Goal: Task Accomplishment & Management: Complete application form

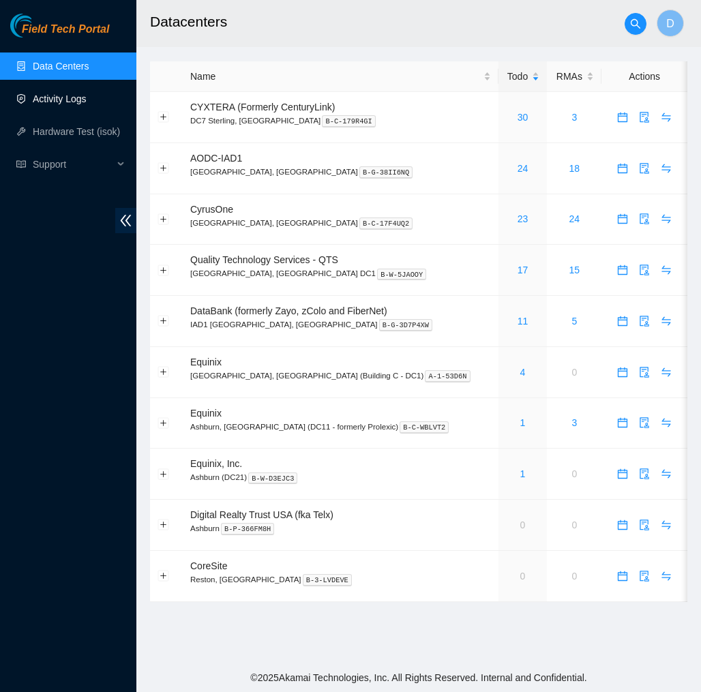
click at [85, 99] on link "Activity Logs" at bounding box center [60, 98] width 54 height 11
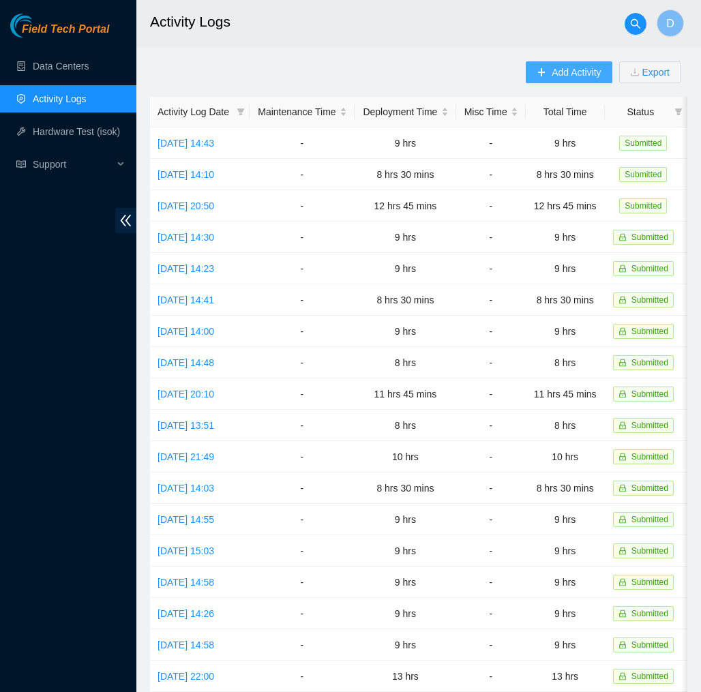
click at [555, 66] on span "Add Activity" at bounding box center [576, 72] width 49 height 15
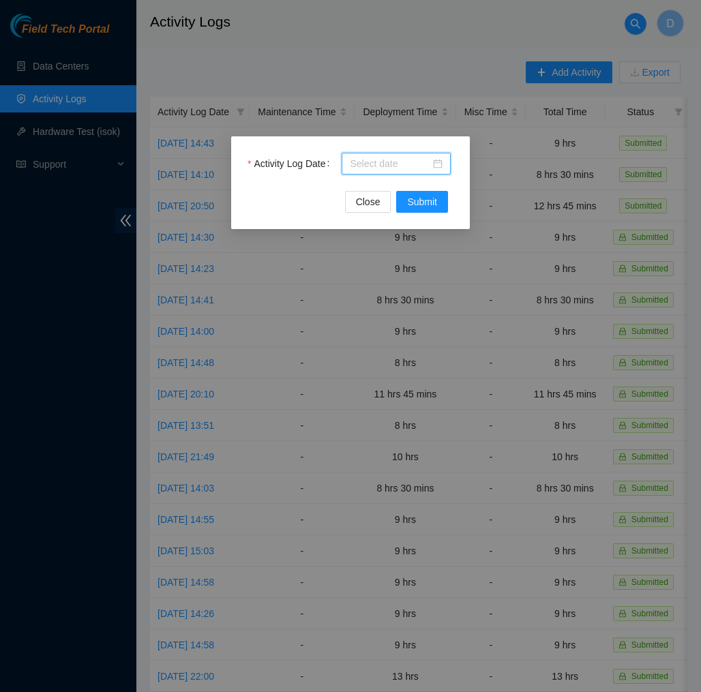
click at [396, 158] on input "Activity Log Date" at bounding box center [390, 163] width 80 height 15
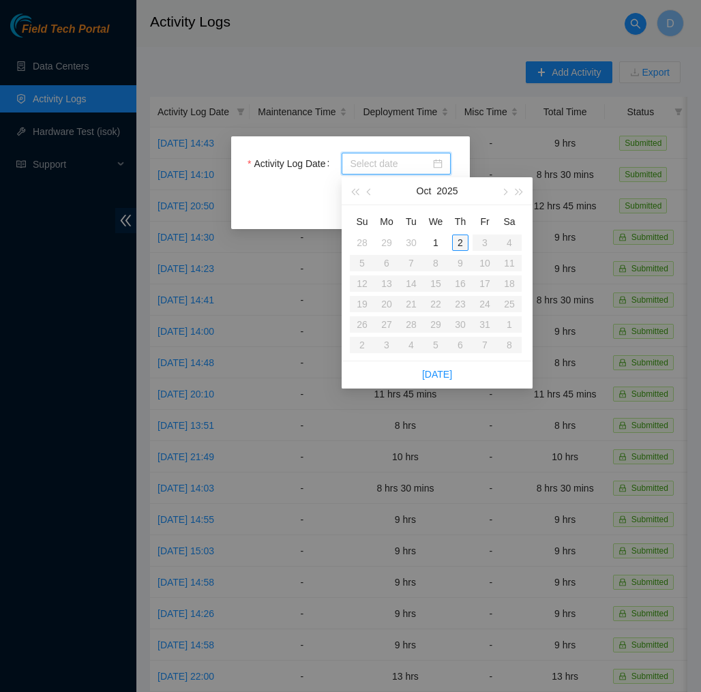
type input "[DATE]"
click at [456, 240] on div "2" at bounding box center [460, 243] width 16 height 16
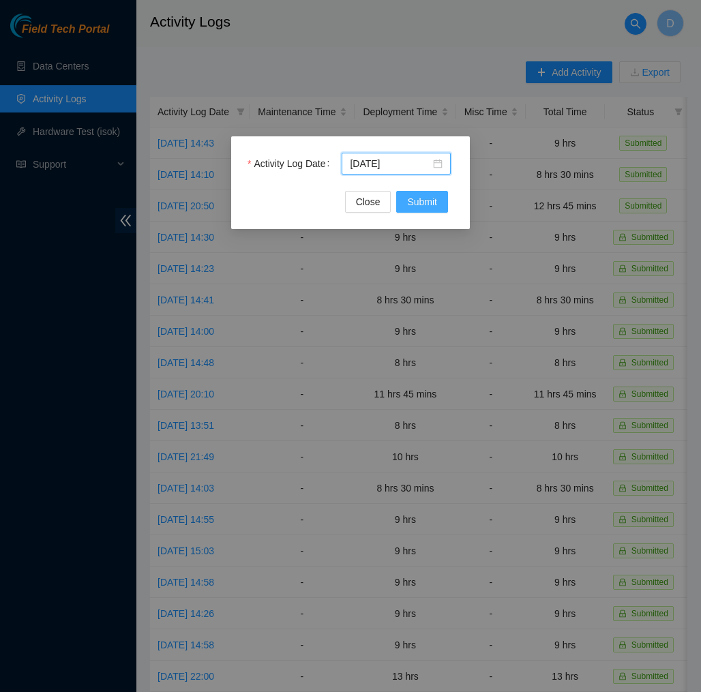
click at [435, 211] on button "Submit" at bounding box center [422, 202] width 52 height 22
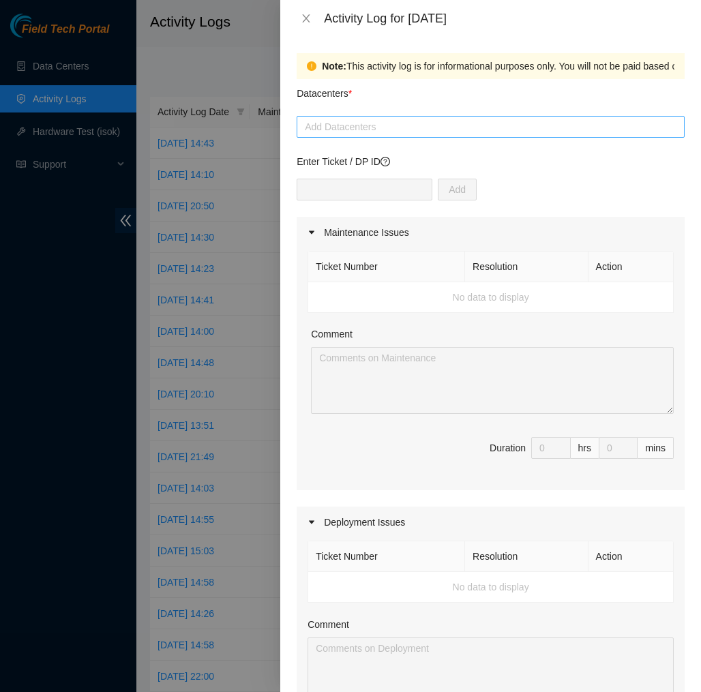
click at [443, 130] on div at bounding box center [490, 127] width 381 height 16
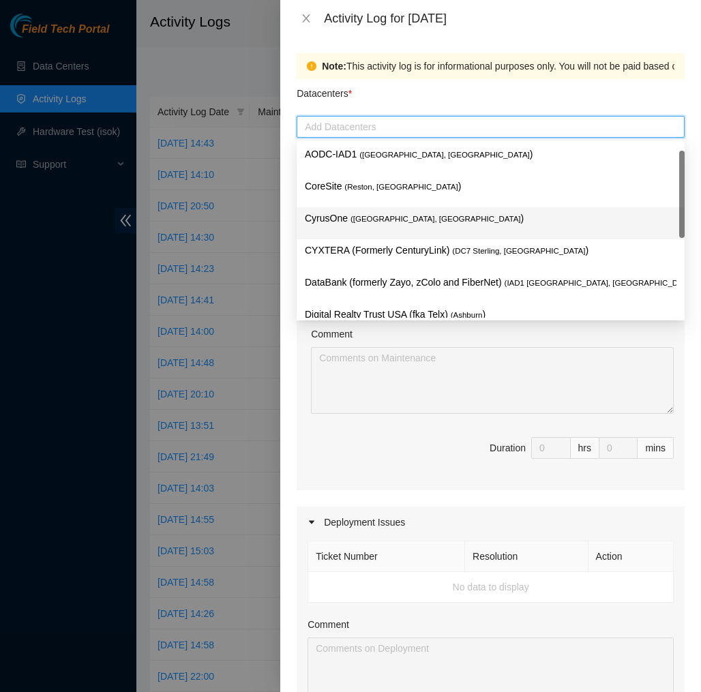
scroll to position [146, 0]
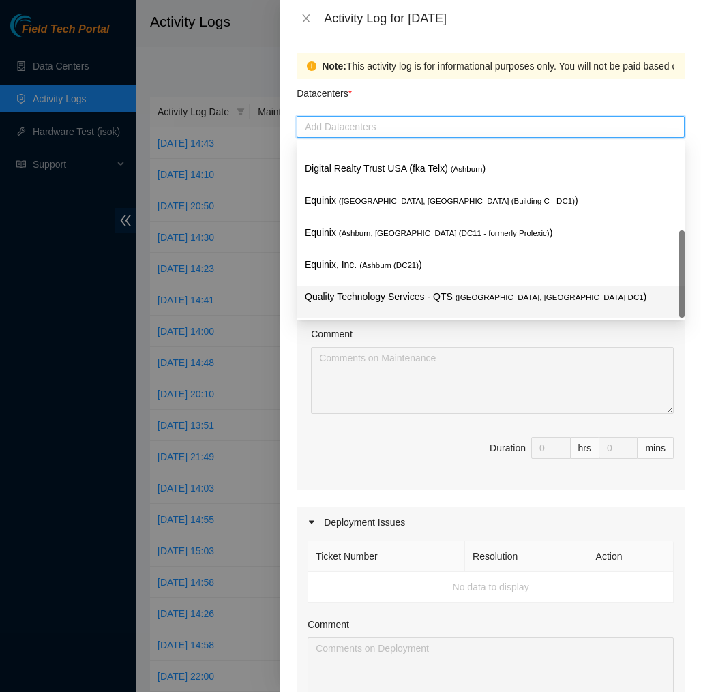
click at [398, 299] on p "Quality Technology Services - QTS ( [GEOGRAPHIC_DATA], [GEOGRAPHIC_DATA] DC1 )" at bounding box center [491, 297] width 372 height 16
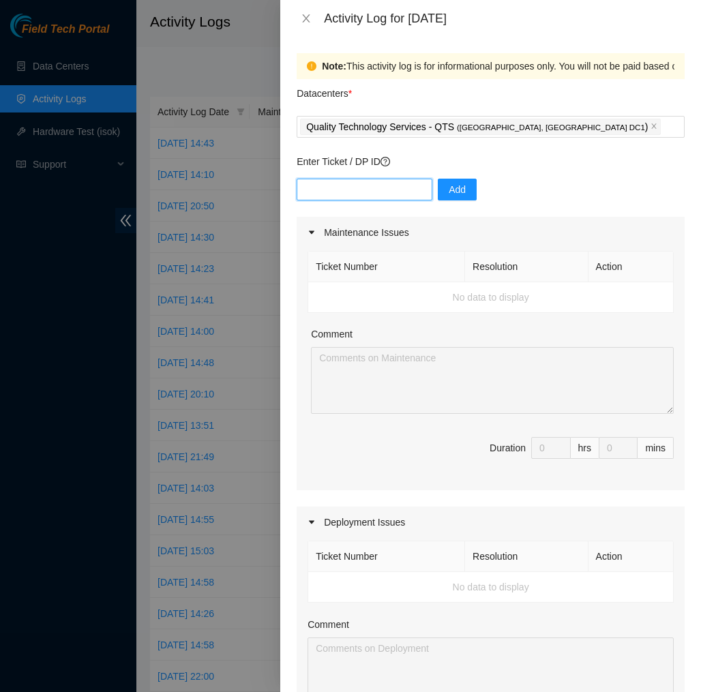
click at [383, 192] on input "text" at bounding box center [365, 190] width 136 height 22
type input "DP77109"
click at [452, 184] on span "Add" at bounding box center [457, 189] width 17 height 15
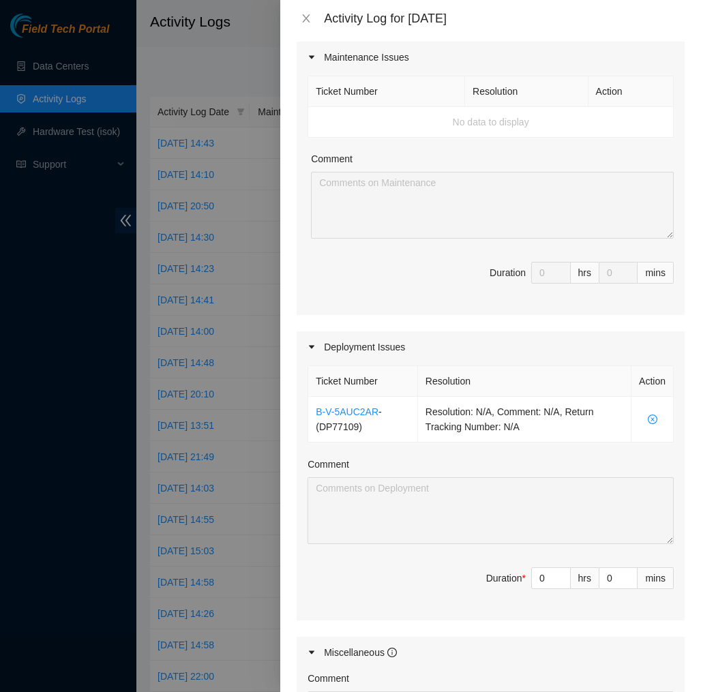
scroll to position [183, 0]
